Goal: Task Accomplishment & Management: Use online tool/utility

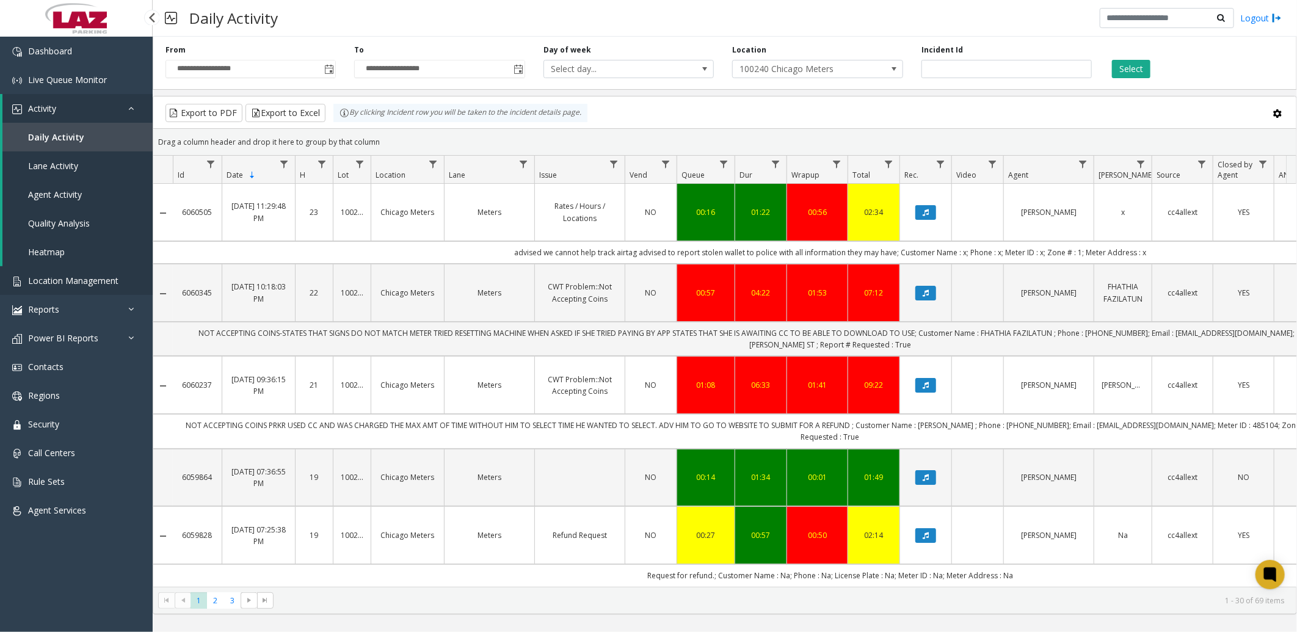
click at [43, 278] on span "Location Management" at bounding box center [73, 281] width 90 height 12
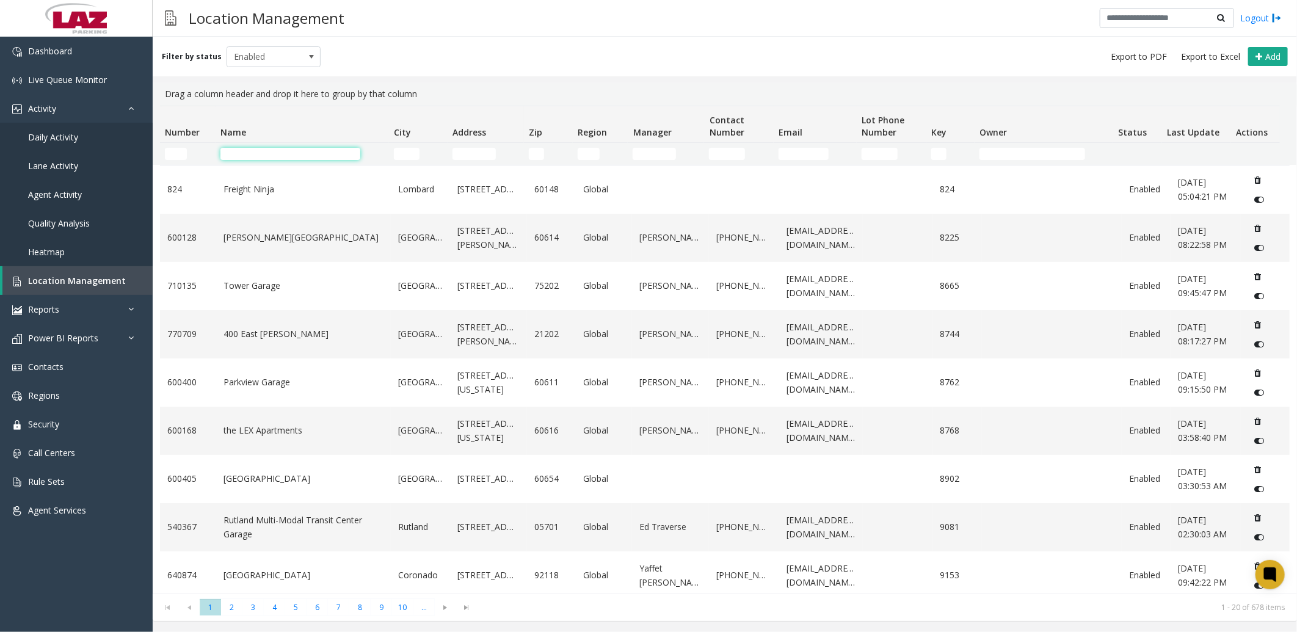
click at [241, 154] on input "Name Filter" at bounding box center [290, 154] width 140 height 12
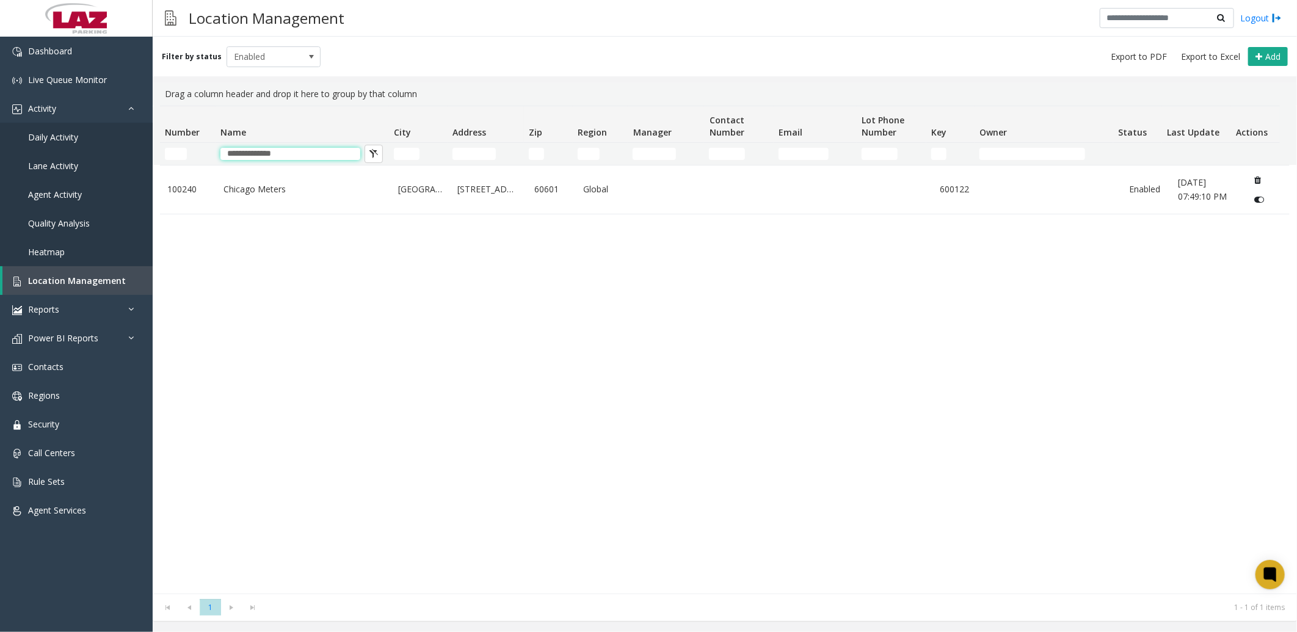
type input "*****"
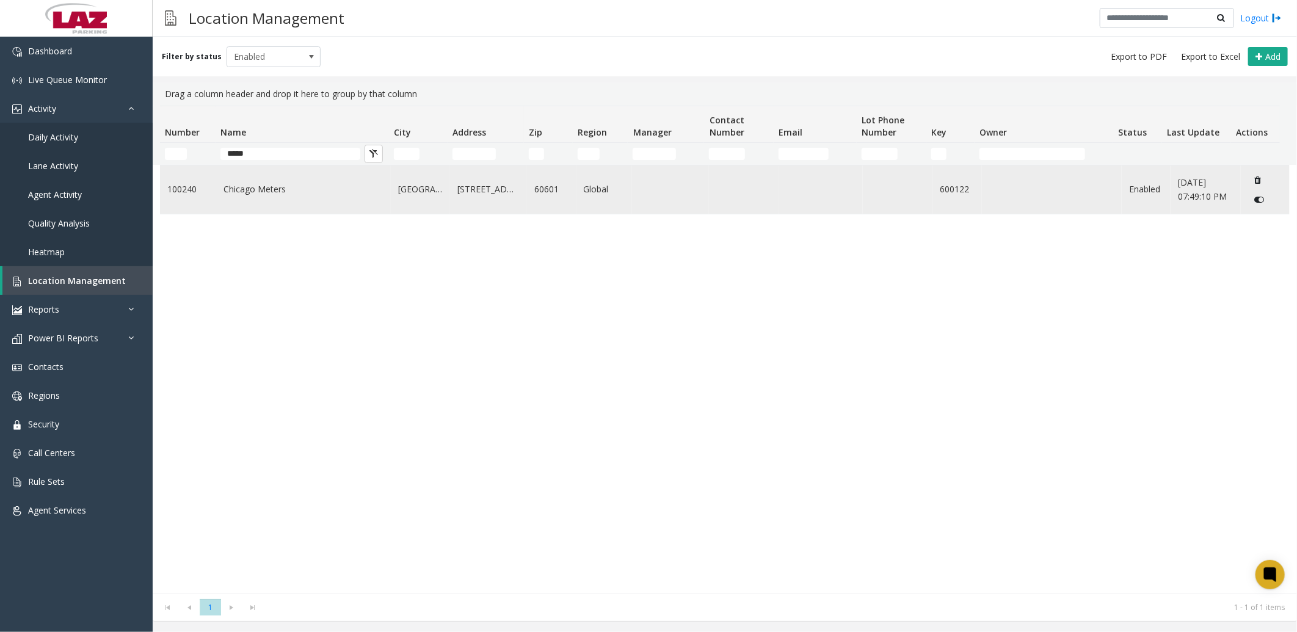
click at [550, 193] on link "60601" at bounding box center [551, 189] width 34 height 13
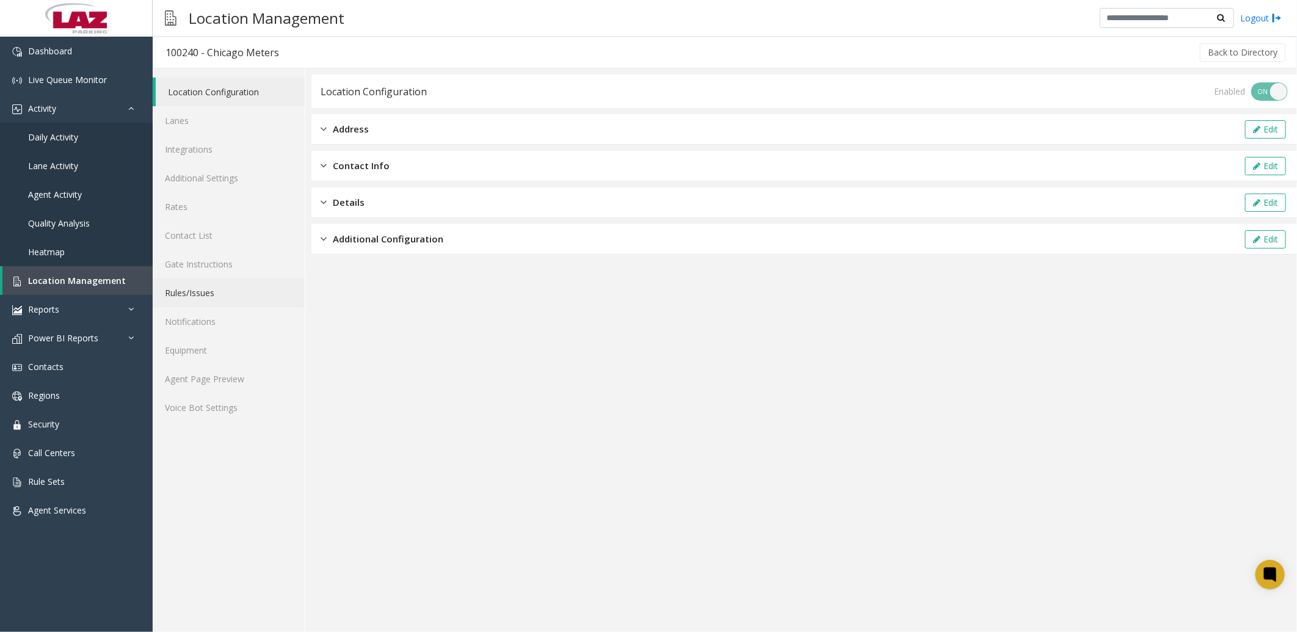
click at [184, 289] on link "Rules/Issues" at bounding box center [229, 292] width 152 height 29
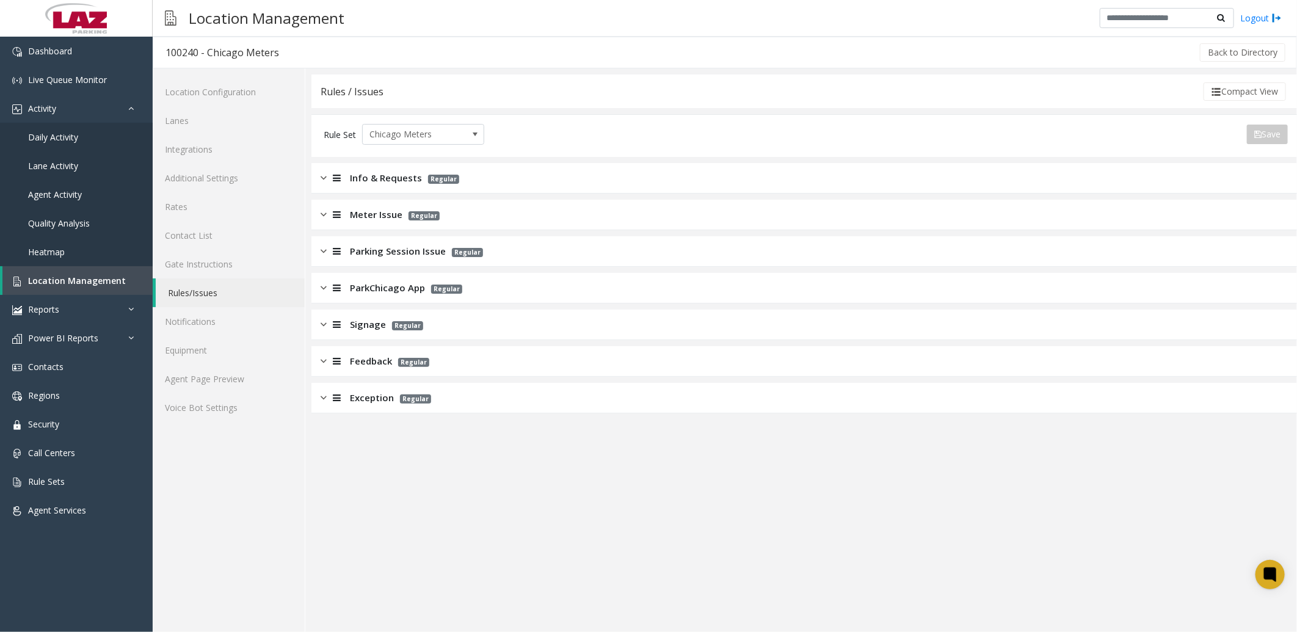
click at [378, 209] on span "Meter Issue" at bounding box center [376, 215] width 52 height 14
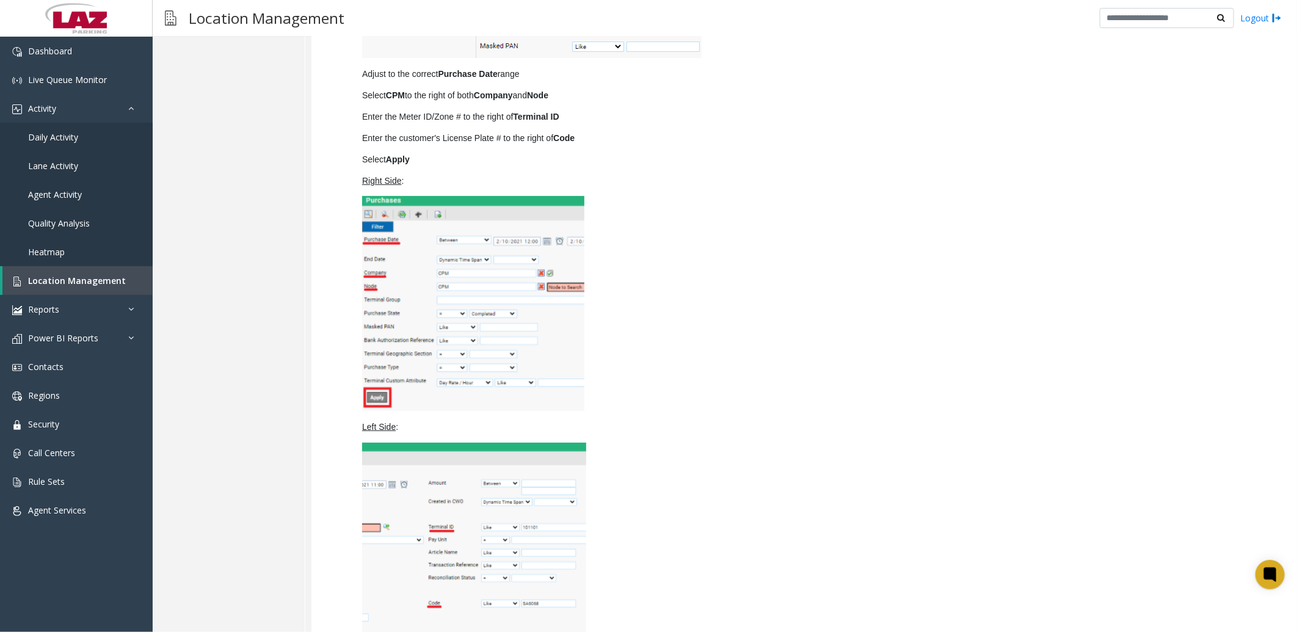
scroll to position [14853, 0]
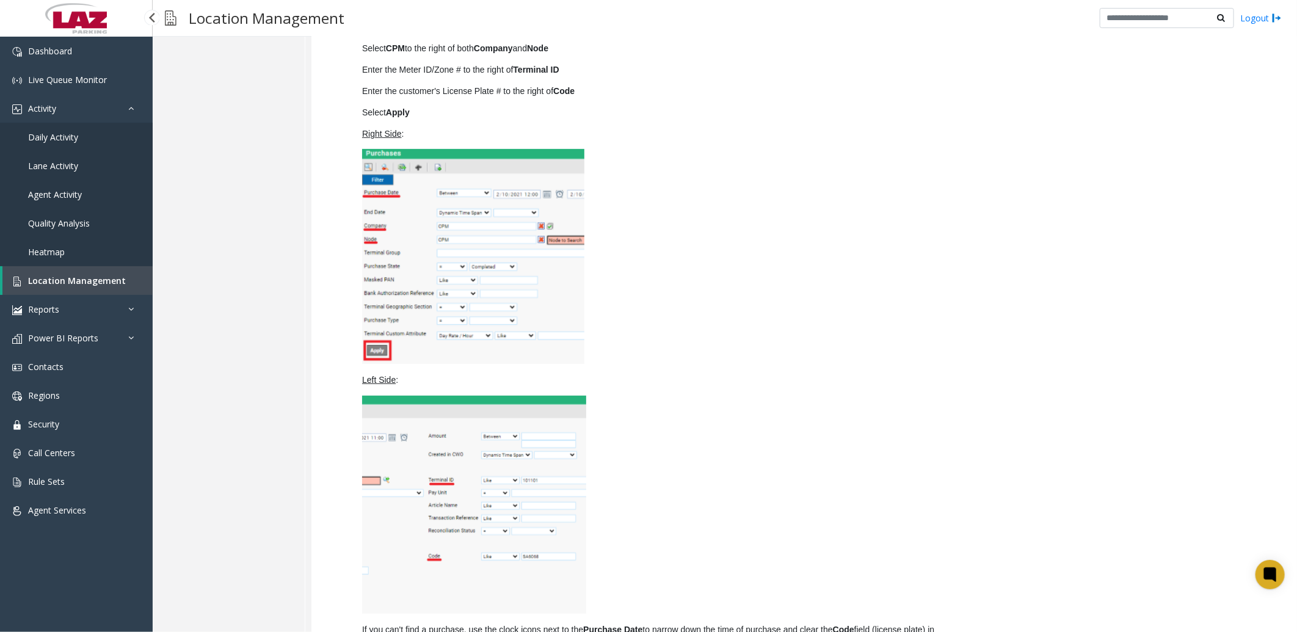
click at [59, 131] on span "Daily Activity" at bounding box center [53, 137] width 50 height 12
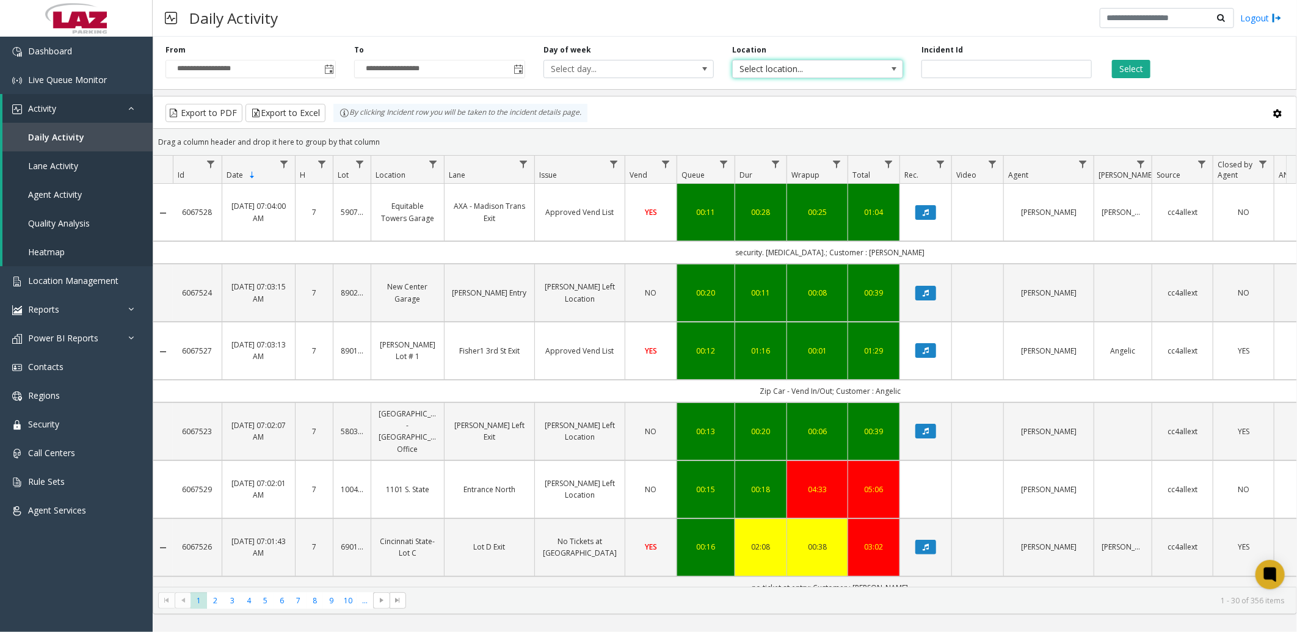
click at [847, 70] on span "Select location..." at bounding box center [800, 68] width 136 height 17
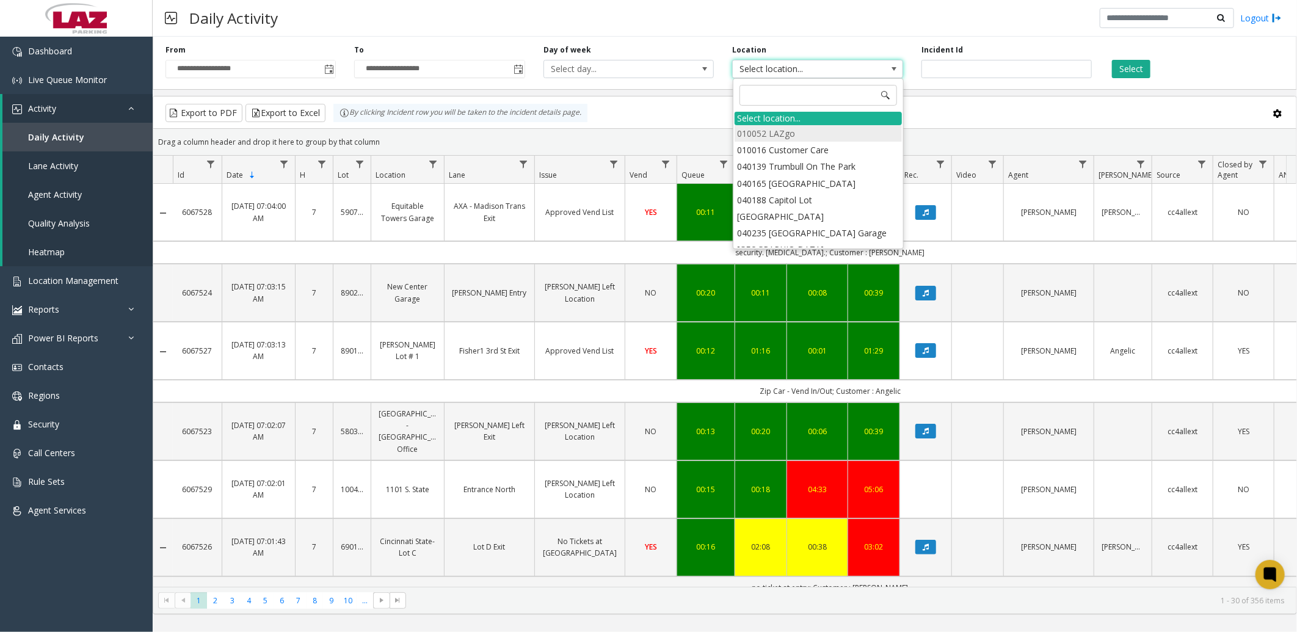
click at [812, 131] on li "010052 LAZgo" at bounding box center [817, 133] width 167 height 16
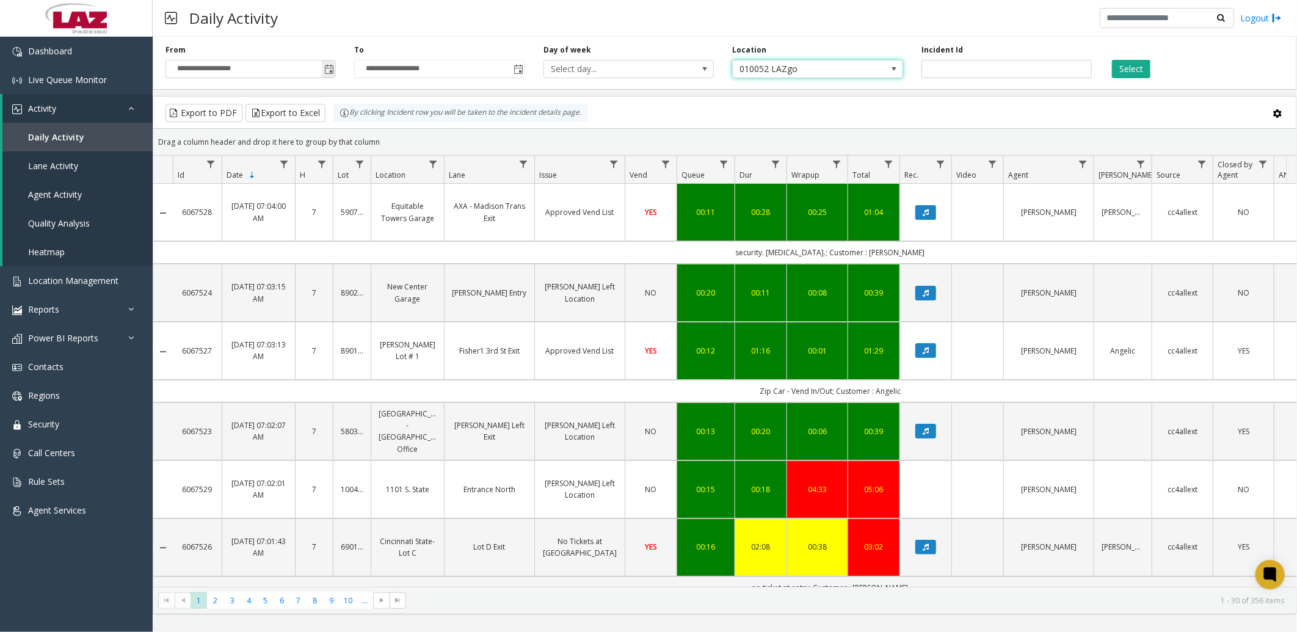
click at [325, 68] on span "Toggle popup" at bounding box center [329, 70] width 10 height 10
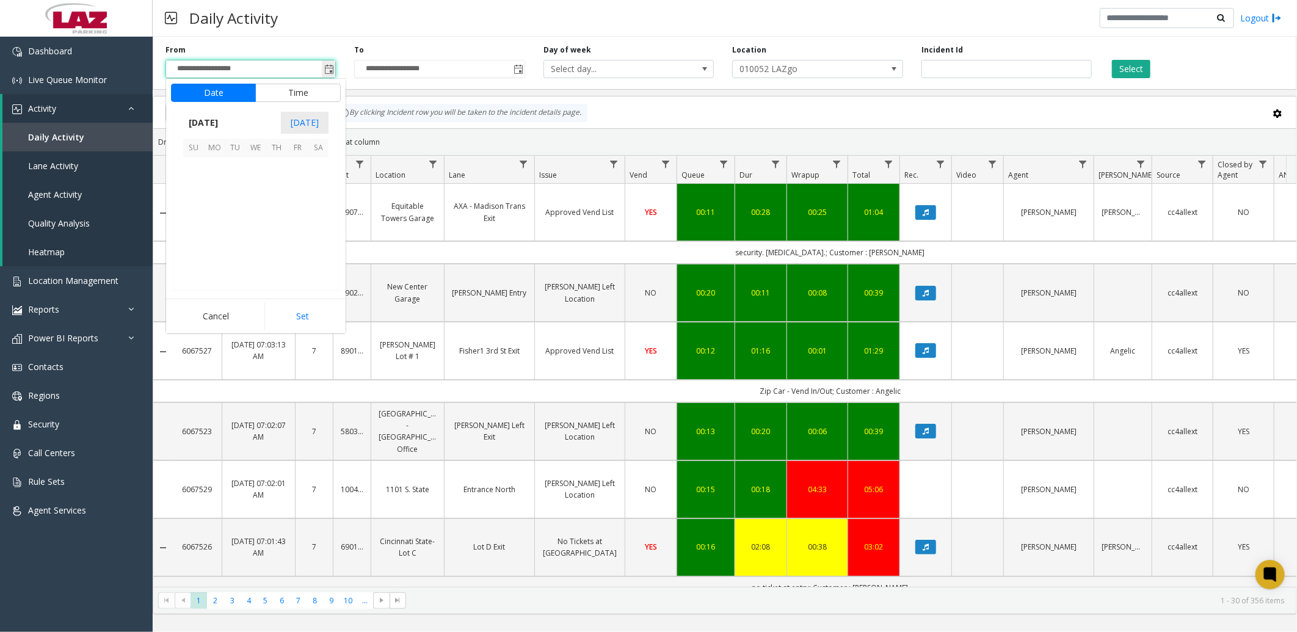
scroll to position [218890, 0]
click at [295, 168] on span "1" at bounding box center [297, 167] width 21 height 21
click at [331, 68] on span "Toggle popup" at bounding box center [329, 70] width 10 height 10
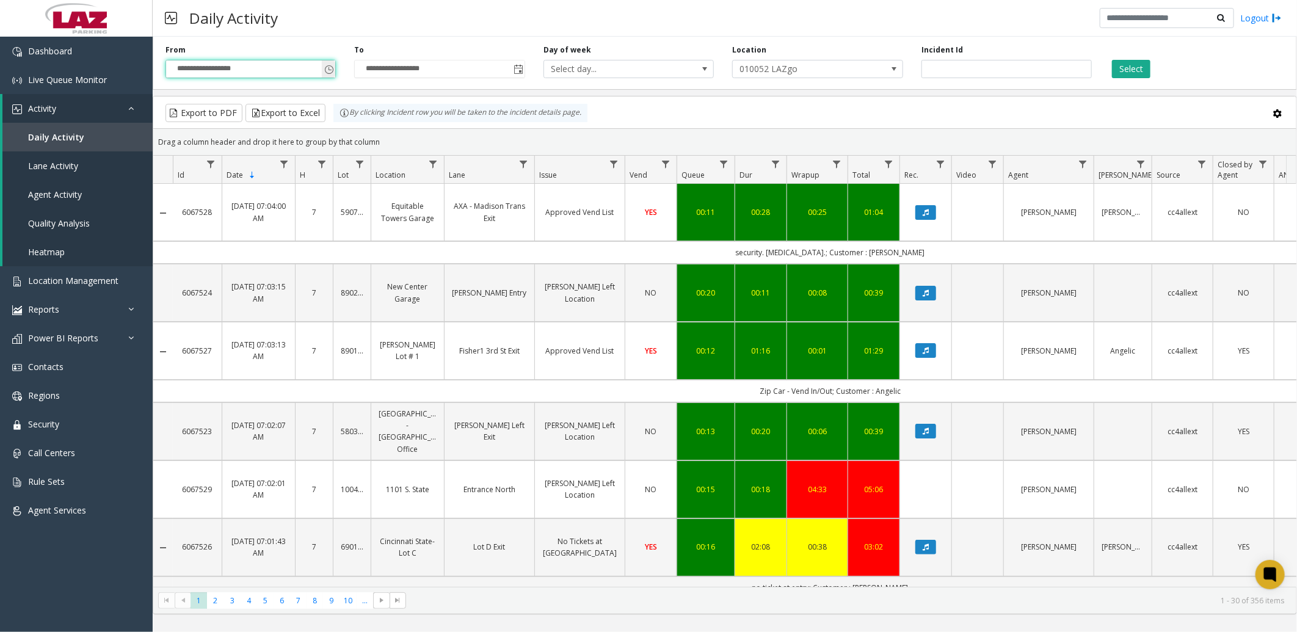
click at [331, 68] on span "Toggle popup" at bounding box center [329, 70] width 10 height 10
click at [328, 68] on span "Toggle popup" at bounding box center [329, 70] width 10 height 10
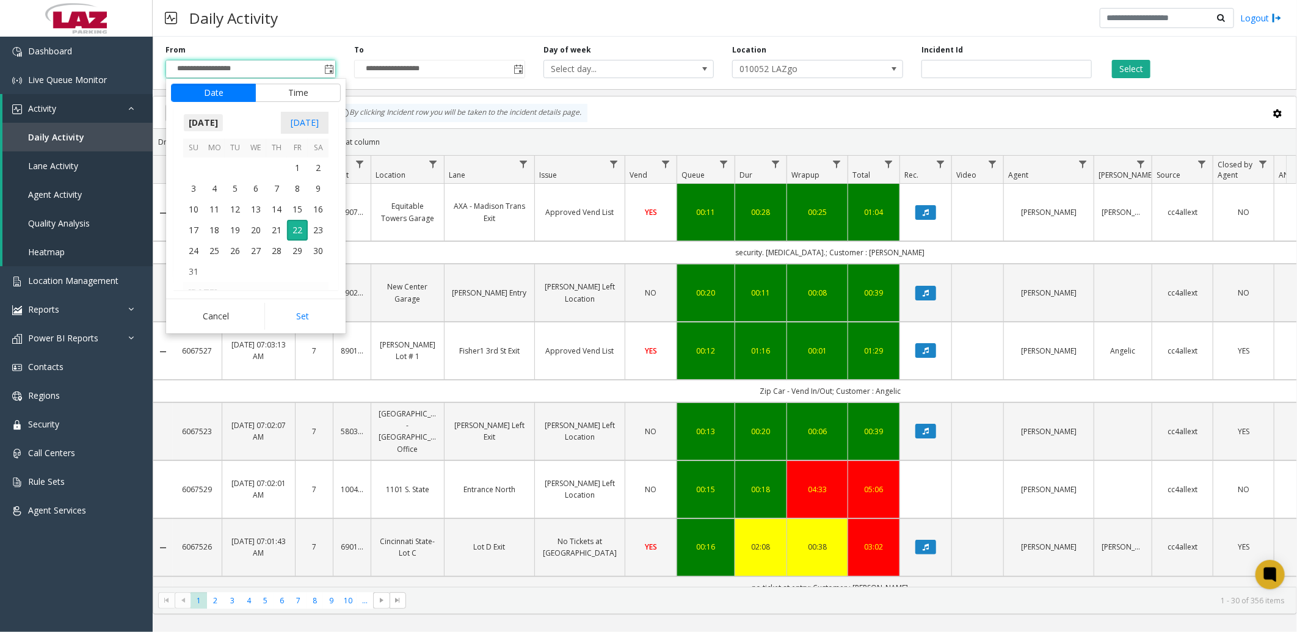
click at [209, 120] on span "[DATE]" at bounding box center [203, 123] width 40 height 18
click at [226, 177] on span "Jun" at bounding box center [226, 178] width 29 height 29
drag, startPoint x: 190, startPoint y: 164, endPoint x: 198, endPoint y: 173, distance: 12.1
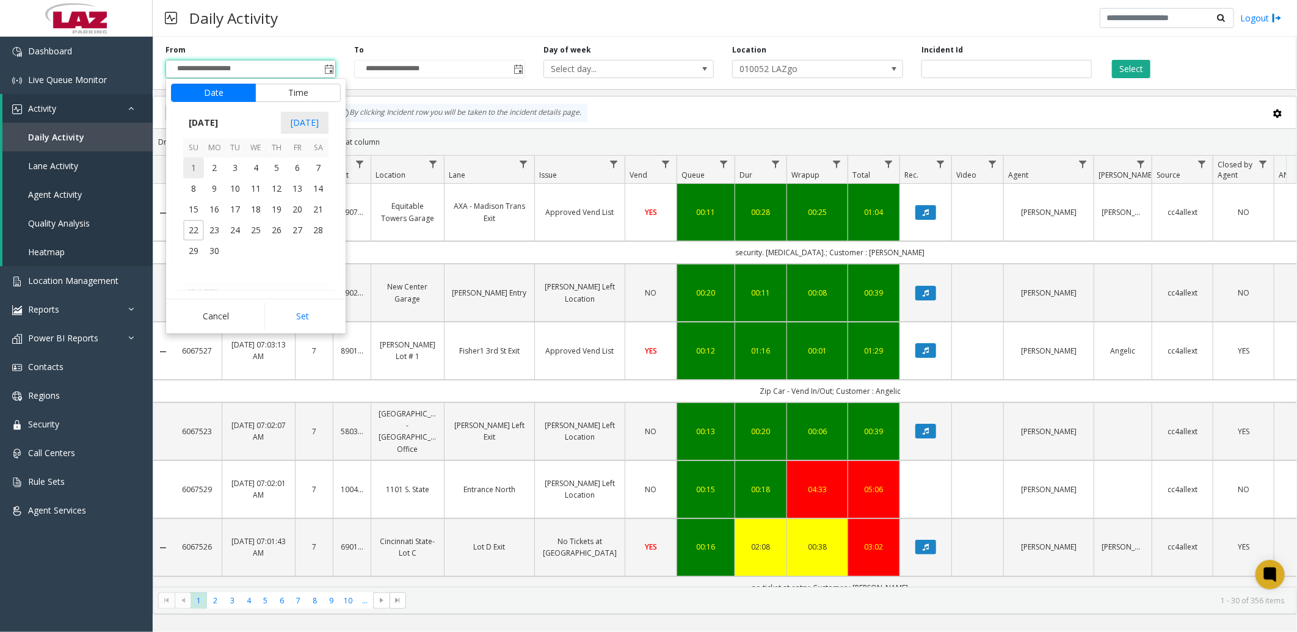
click at [190, 164] on span "1" at bounding box center [193, 167] width 21 height 21
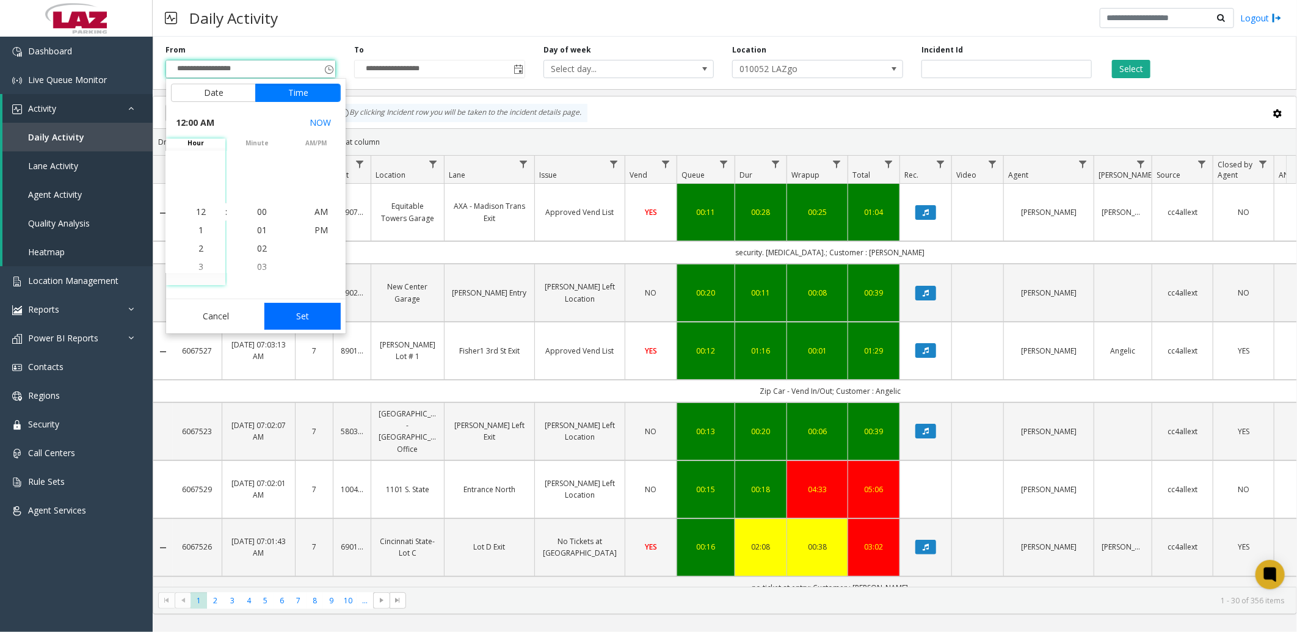
click at [298, 322] on button "Set" at bounding box center [302, 316] width 77 height 27
type input "**********"
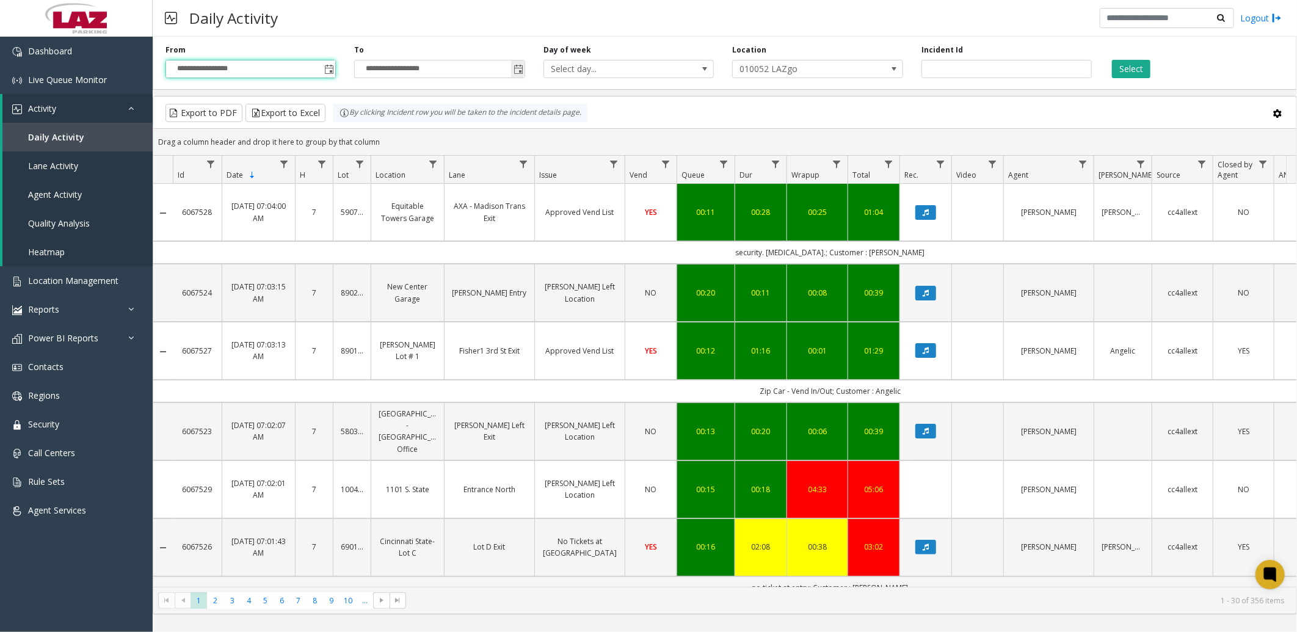
click at [519, 71] on span "Toggle popup" at bounding box center [518, 70] width 10 height 10
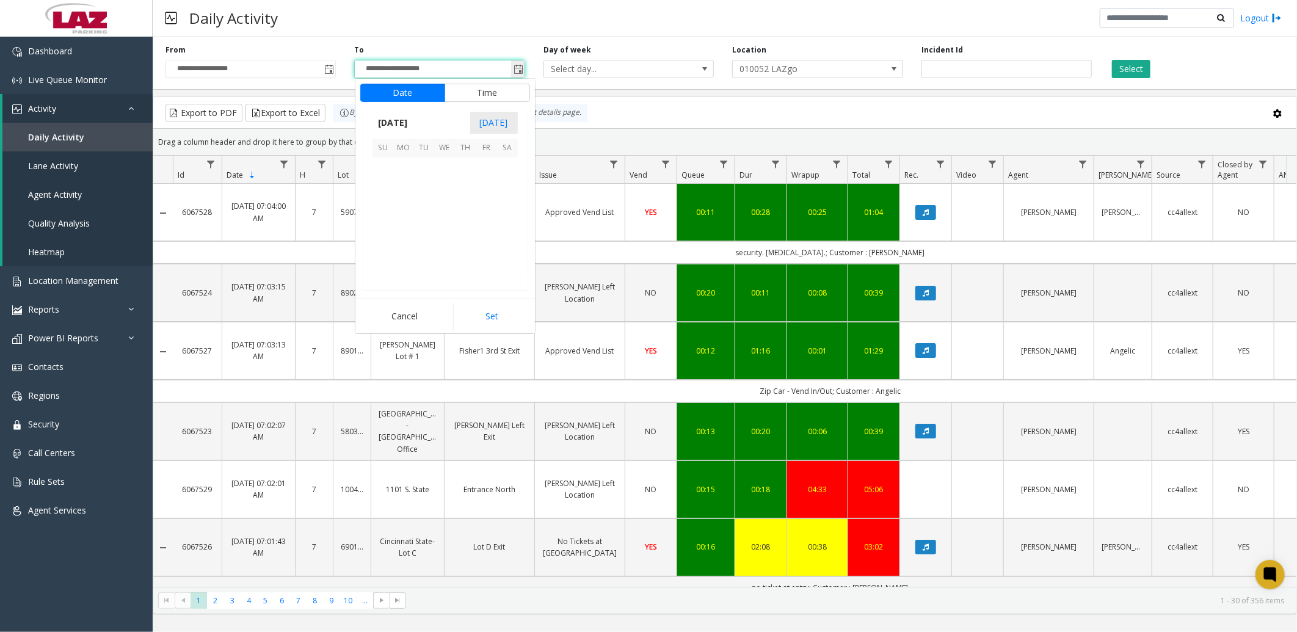
scroll to position [18, 0]
click at [403, 121] on span "[DATE]" at bounding box center [392, 123] width 40 height 18
click at [417, 177] on span "Jun" at bounding box center [415, 178] width 29 height 29
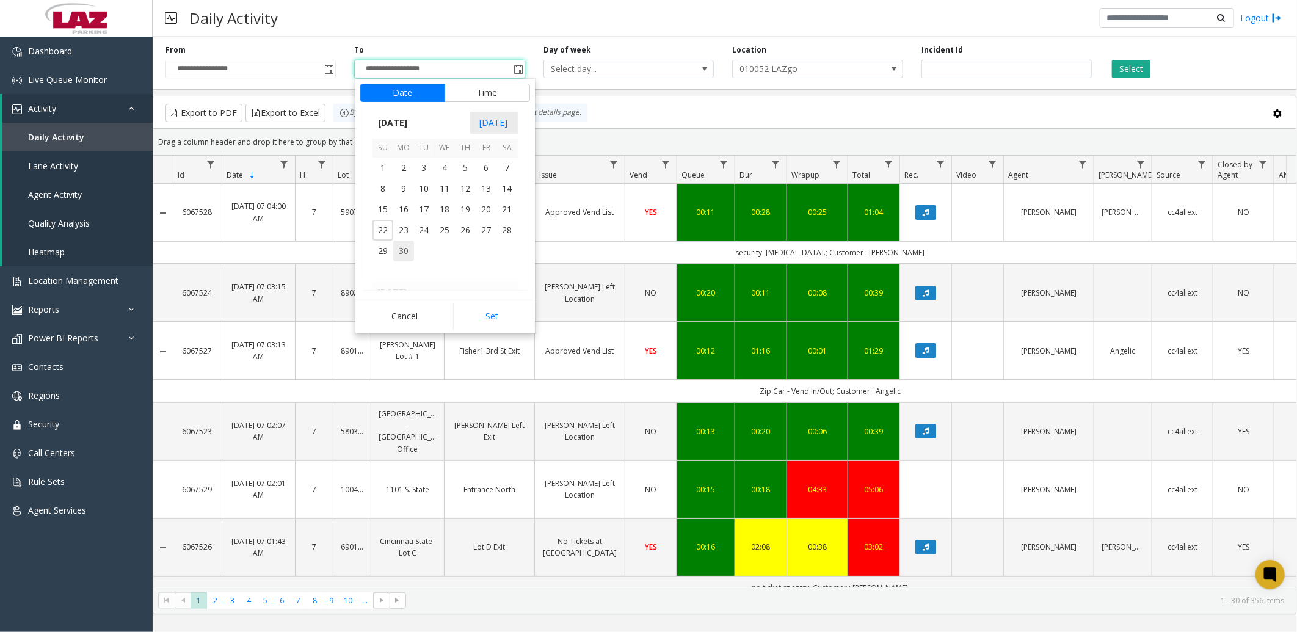
click at [397, 245] on span "30" at bounding box center [403, 251] width 21 height 21
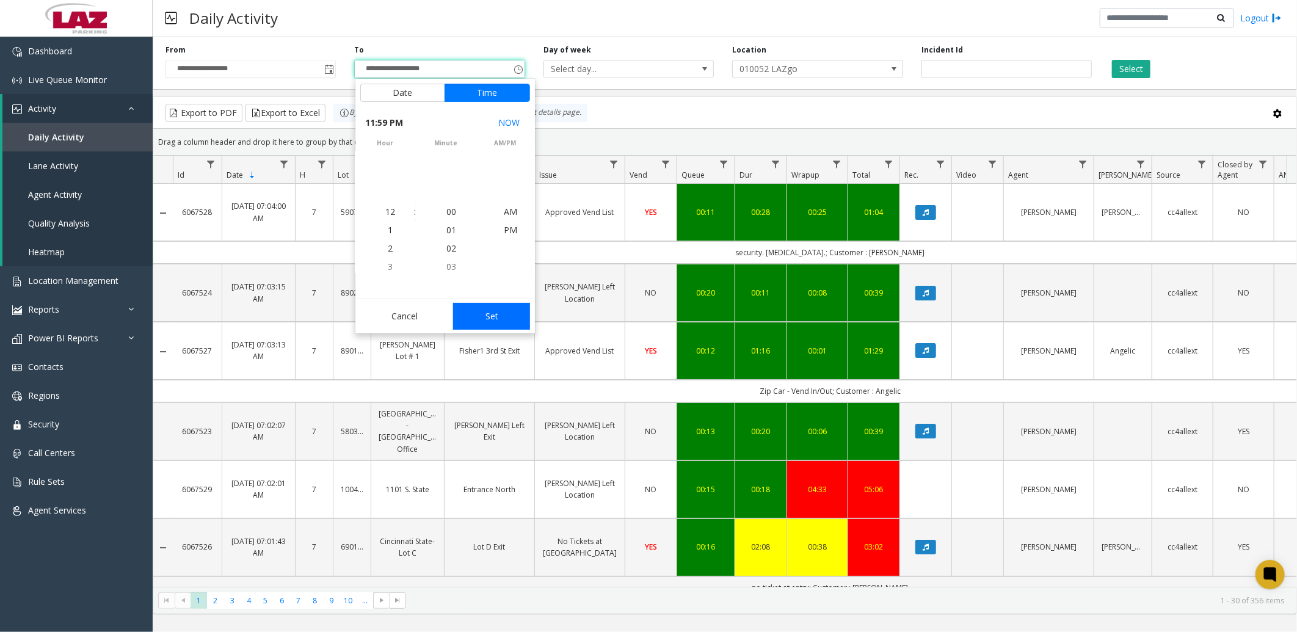
scroll to position [18, 0]
click at [505, 330] on button "Set" at bounding box center [491, 316] width 77 height 27
type input "**********"
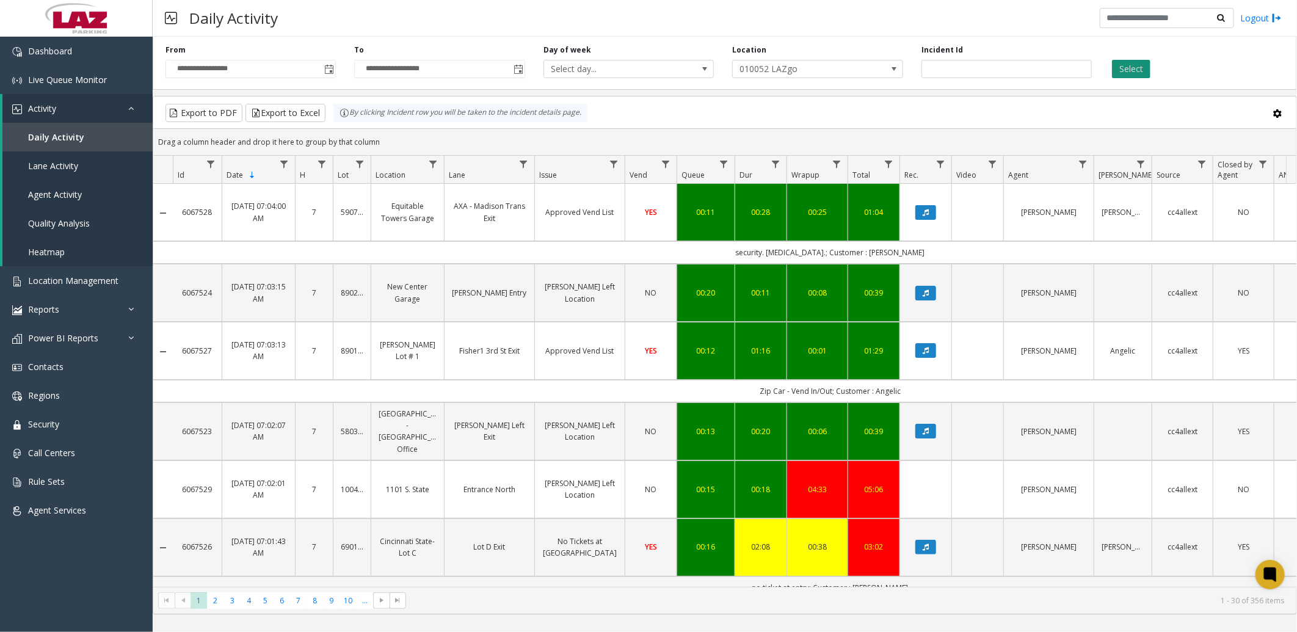
click at [1132, 68] on button "Select" at bounding box center [1131, 69] width 38 height 18
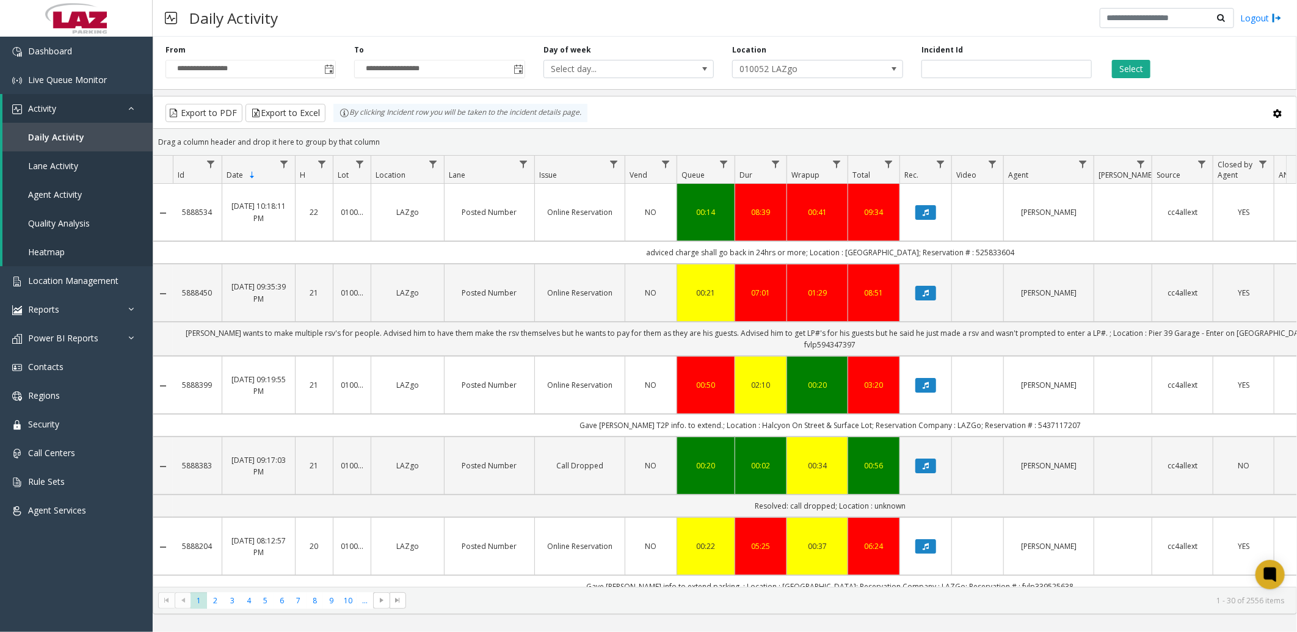
drag, startPoint x: 1132, startPoint y: 68, endPoint x: 934, endPoint y: 27, distance: 202.1
click at [934, 27] on div "Daily Activity Logout" at bounding box center [725, 18] width 1144 height 37
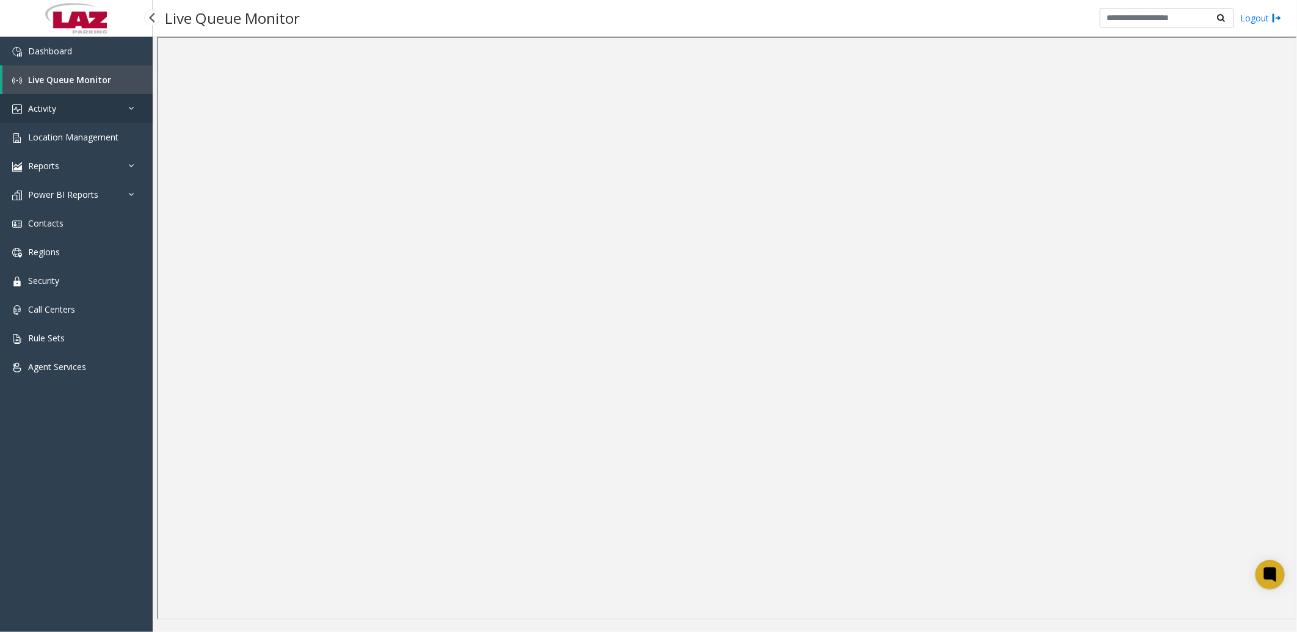
click at [60, 110] on link "Activity" at bounding box center [76, 108] width 153 height 29
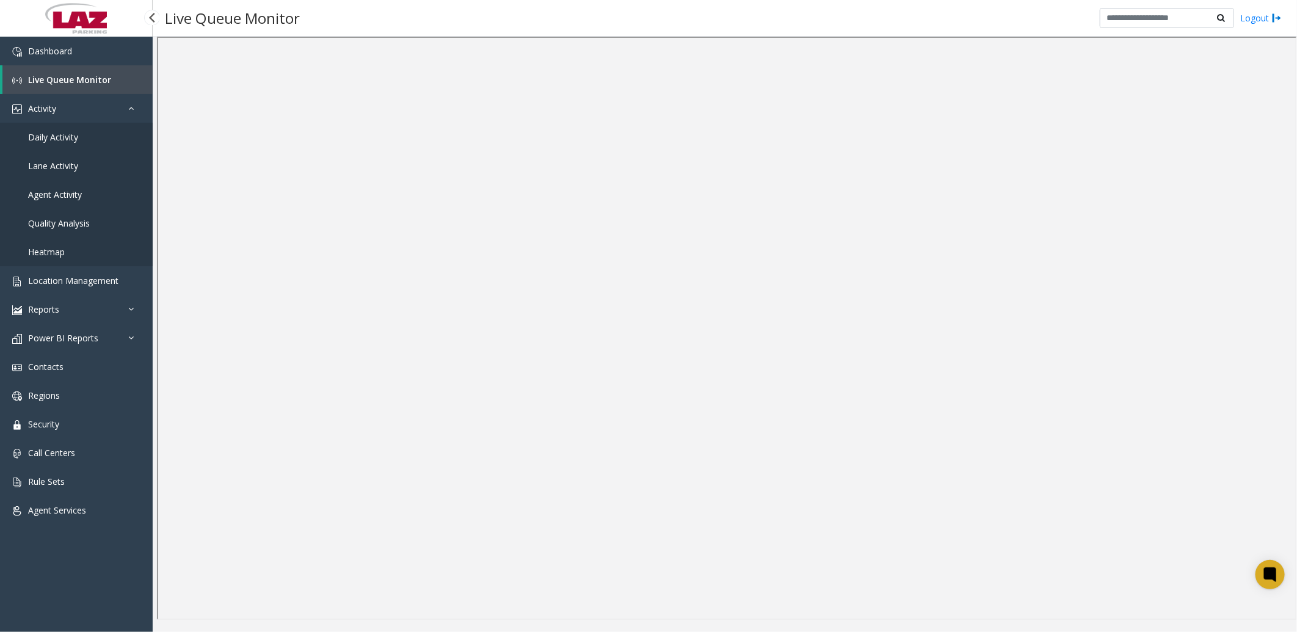
click at [60, 131] on span "Daily Activity" at bounding box center [53, 137] width 50 height 12
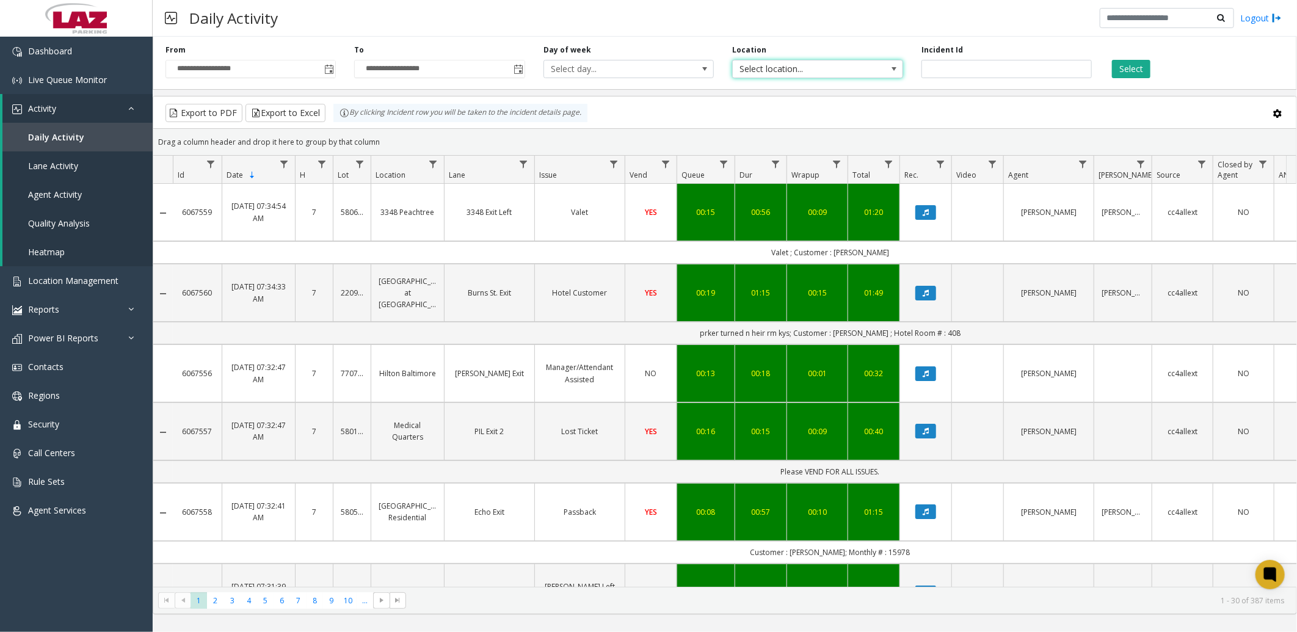
click at [861, 68] on span "Select location..." at bounding box center [800, 68] width 136 height 17
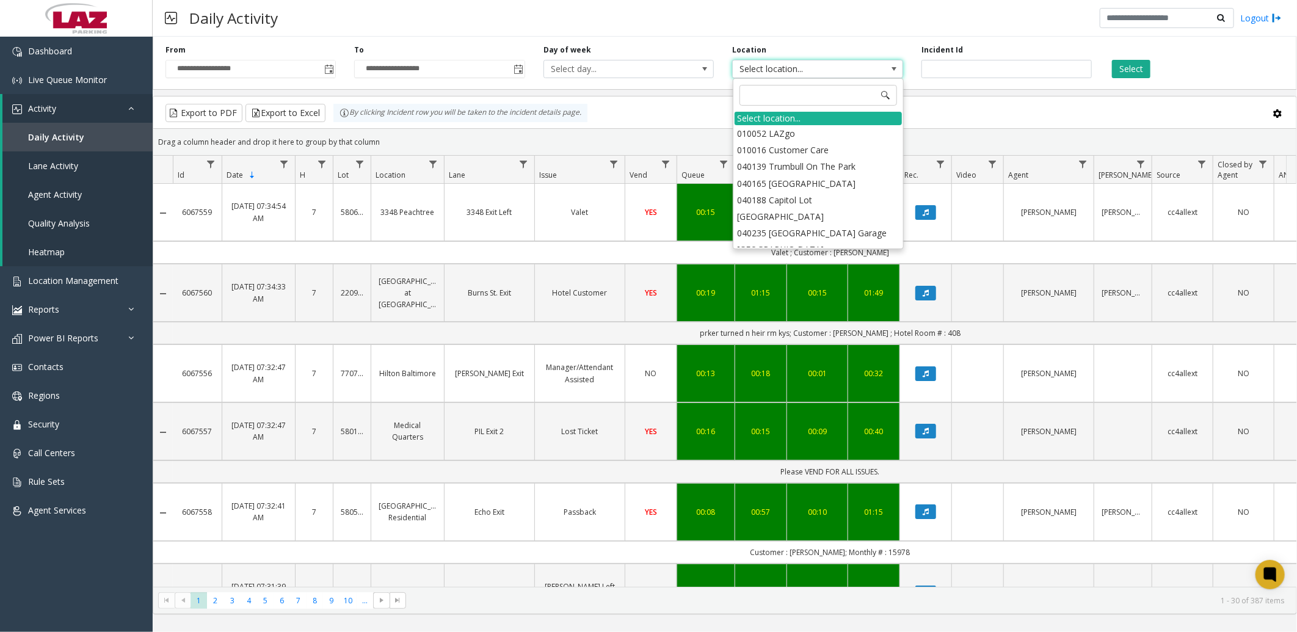
click at [825, 132] on li "010052 LAZgo" at bounding box center [817, 133] width 167 height 16
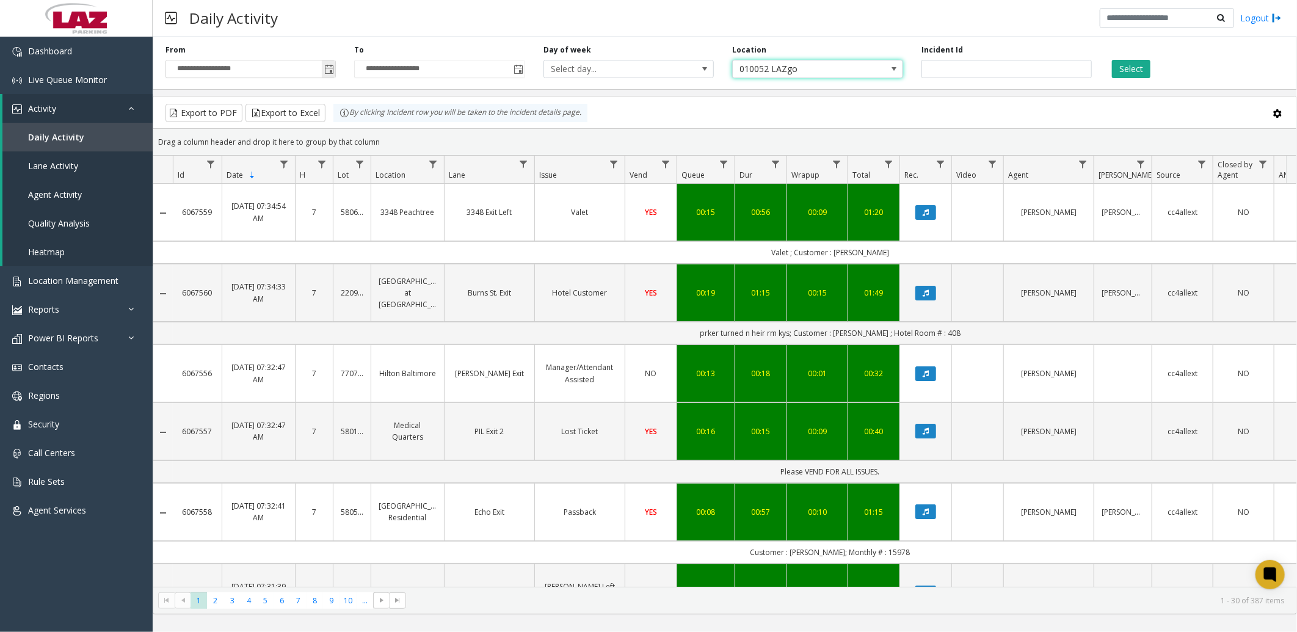
click at [327, 68] on span "Toggle popup" at bounding box center [329, 70] width 10 height 10
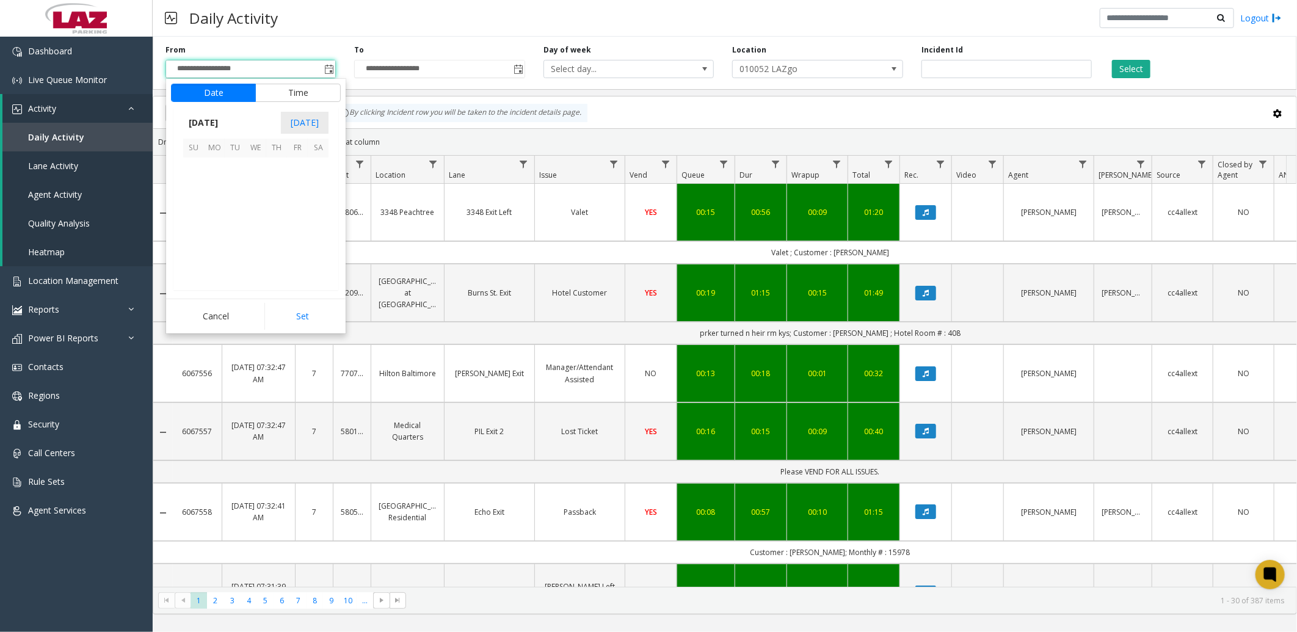
scroll to position [218890, 0]
click at [297, 168] on span "1" at bounding box center [297, 167] width 21 height 21
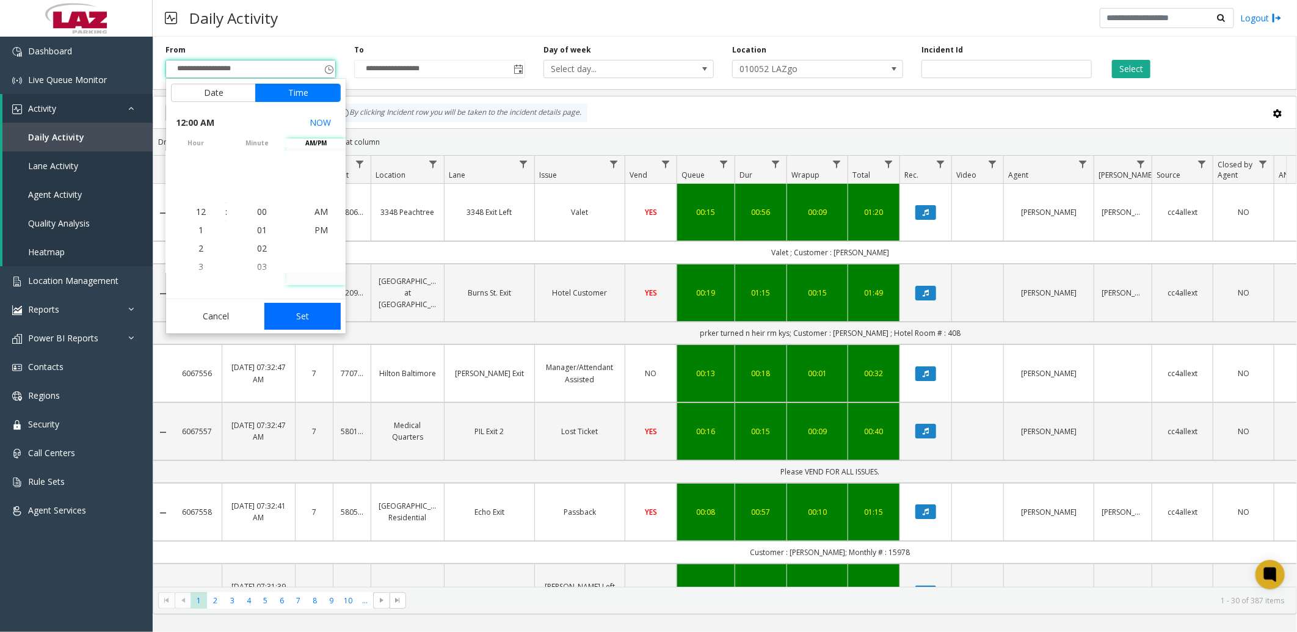
click at [308, 314] on button "Set" at bounding box center [302, 316] width 77 height 27
type input "**********"
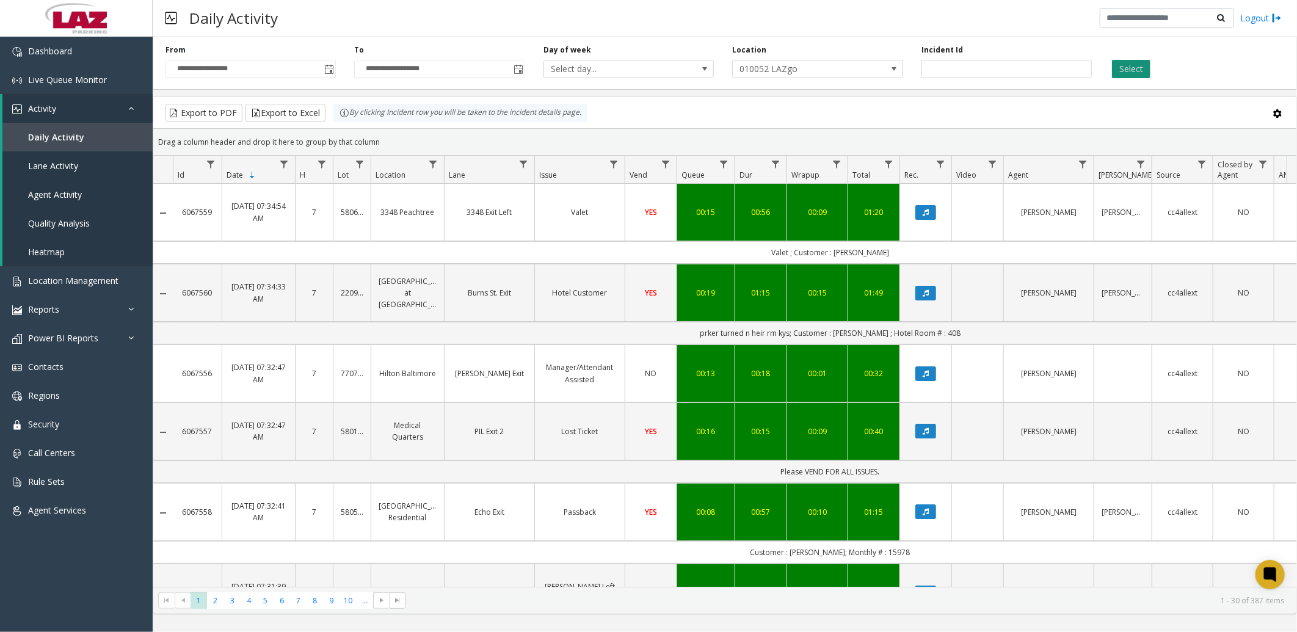
click at [1148, 66] on button "Select" at bounding box center [1131, 69] width 38 height 18
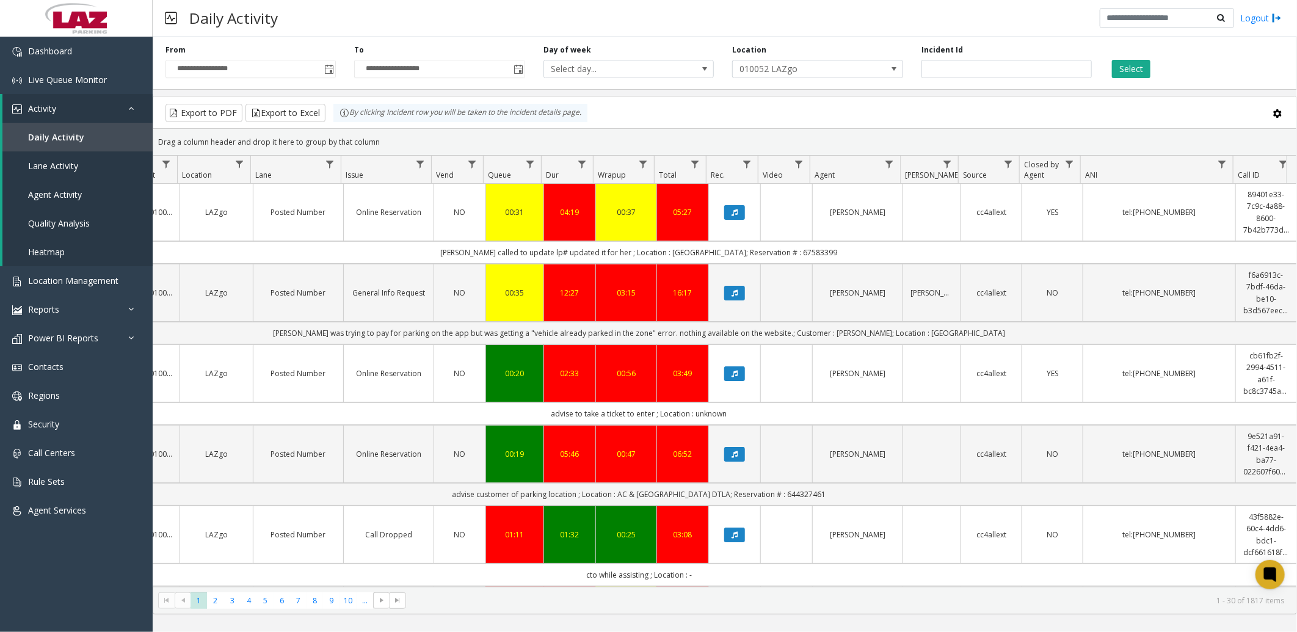
scroll to position [0, 200]
click at [1279, 113] on span at bounding box center [1276, 113] width 13 height 13
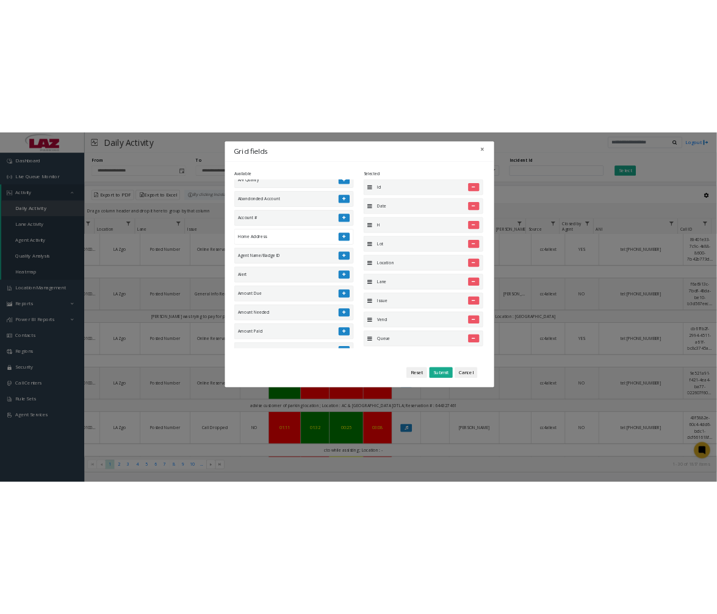
scroll to position [542, 0]
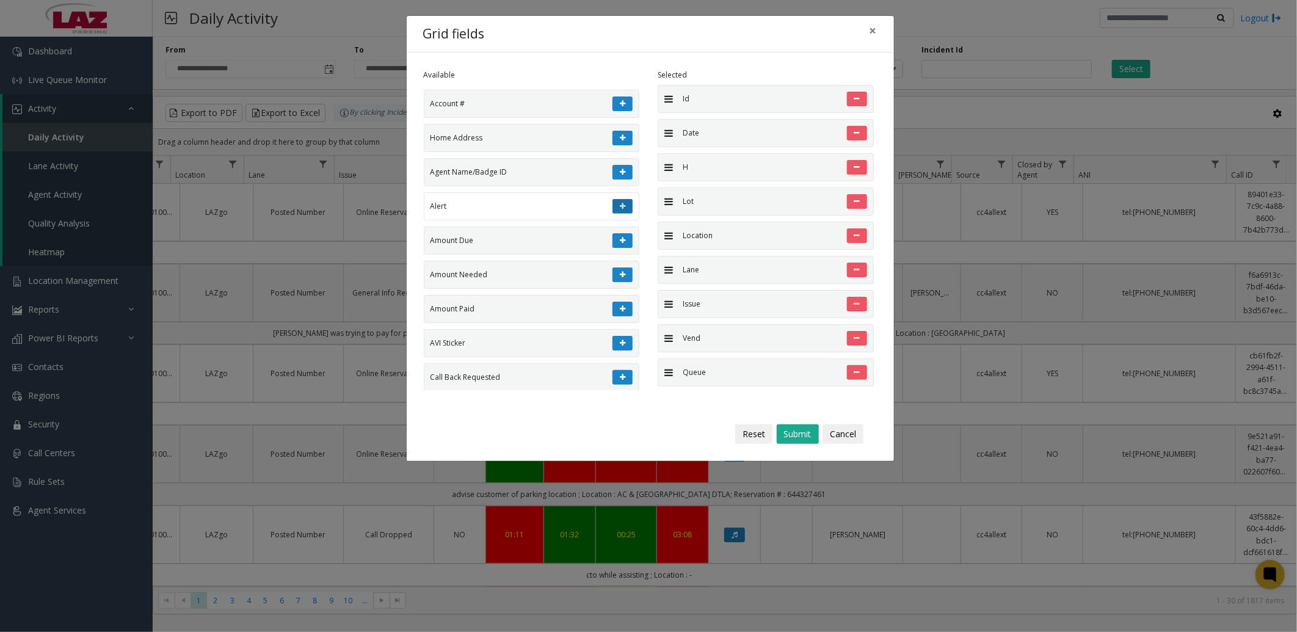
click at [615, 214] on button at bounding box center [622, 206] width 20 height 15
click at [803, 438] on button "Submit" at bounding box center [797, 434] width 42 height 20
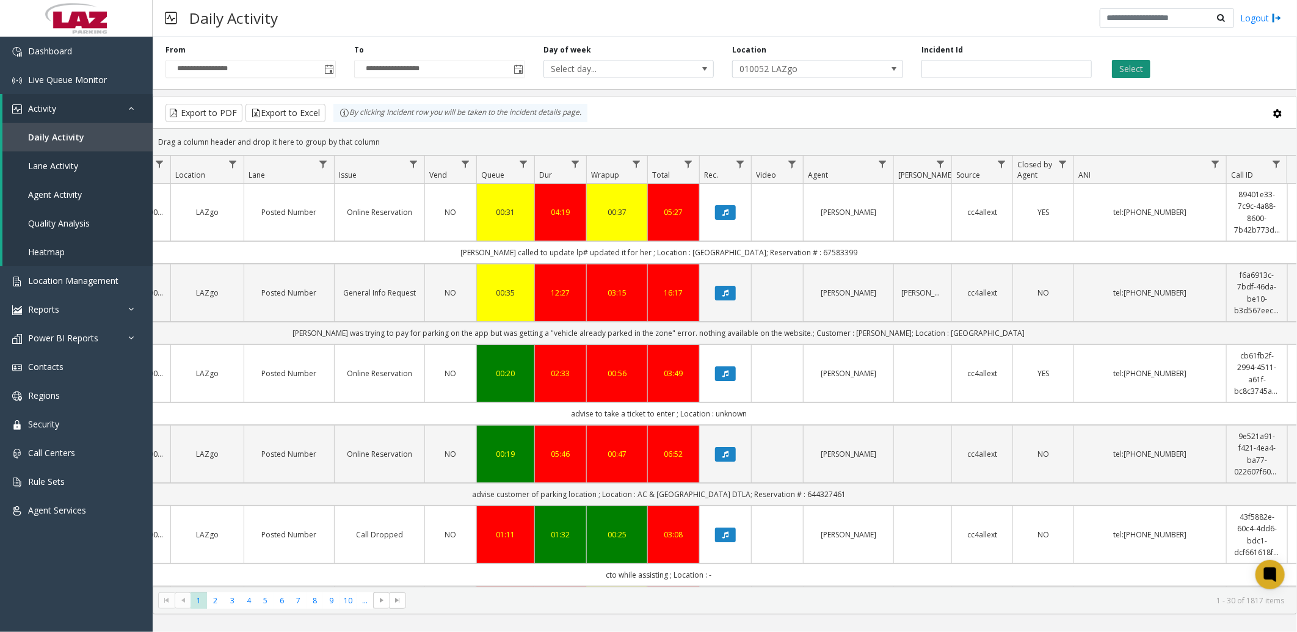
click at [1118, 66] on button "Select" at bounding box center [1131, 69] width 38 height 18
click at [300, 112] on button "Export to Excel" at bounding box center [285, 113] width 80 height 18
